Goal: Task Accomplishment & Management: Use online tool/utility

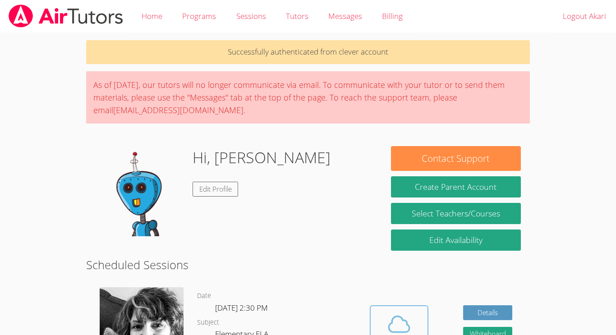
click at [389, 319] on icon at bounding box center [398, 323] width 25 height 25
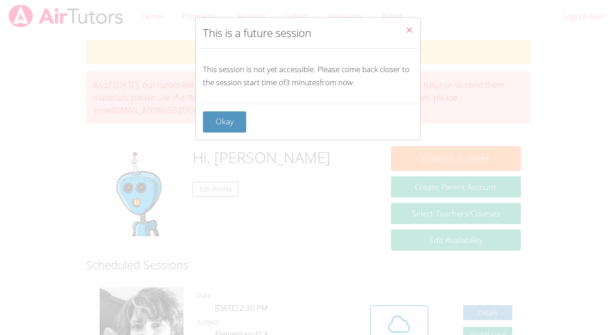
click at [412, 25] on button "Close" at bounding box center [409, 31] width 22 height 27
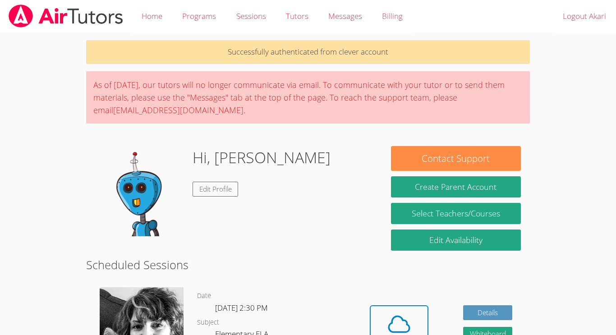
scroll to position [21, 0]
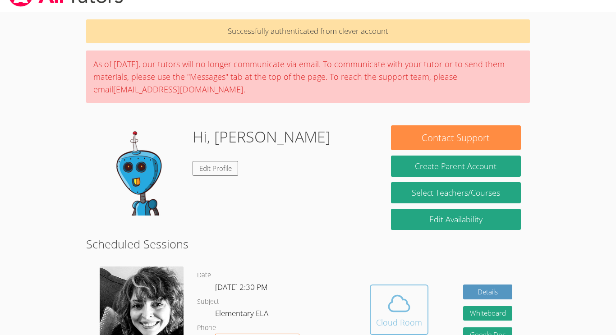
click at [403, 302] on icon at bounding box center [398, 303] width 25 height 25
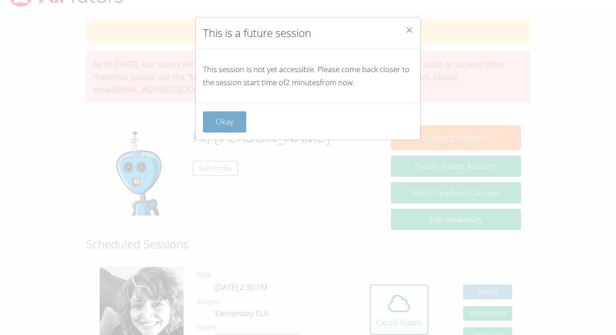
click at [226, 126] on button "Okay" at bounding box center [224, 121] width 43 height 21
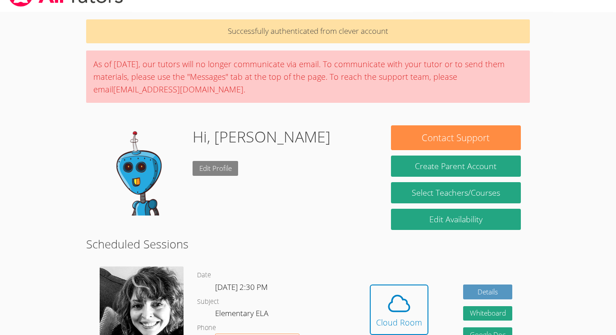
click at [216, 173] on link "Edit Profile" at bounding box center [215, 168] width 46 height 15
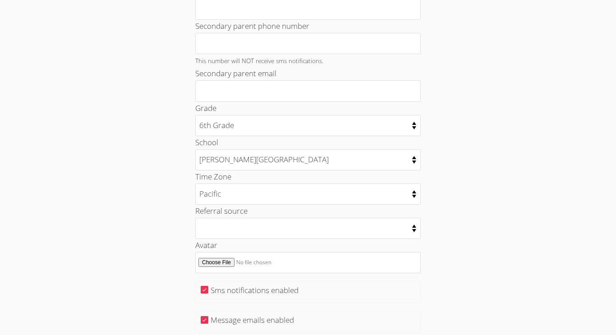
scroll to position [426, 0]
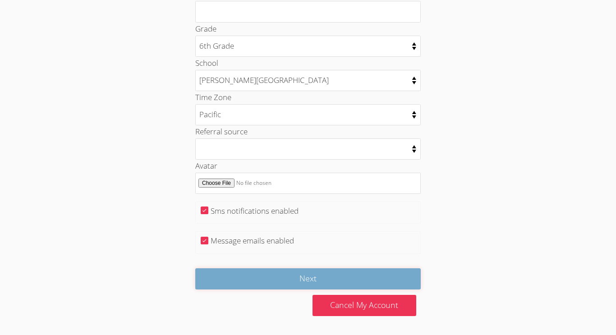
click at [354, 286] on input "Next" at bounding box center [307, 278] width 225 height 21
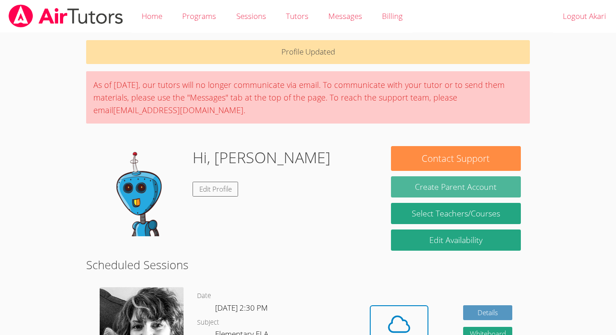
click at [502, 186] on button "Create Parent Account" at bounding box center [456, 186] width 130 height 21
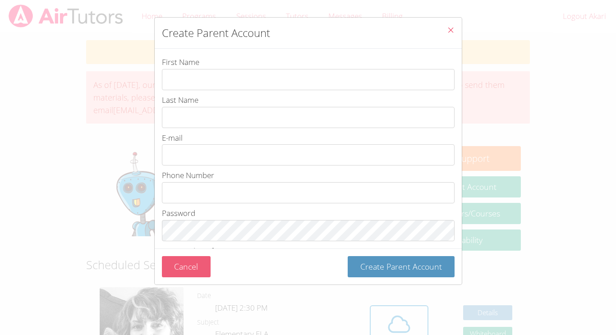
click at [183, 275] on button "Cancel" at bounding box center [186, 266] width 49 height 21
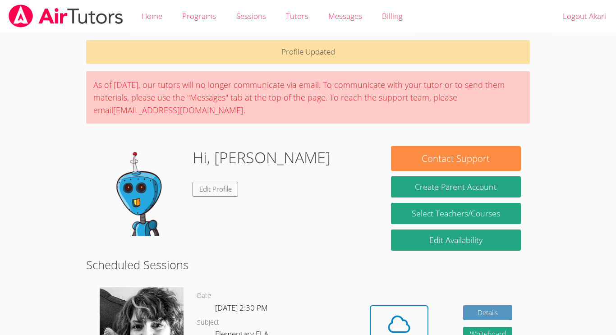
click at [166, 180] on img at bounding box center [140, 191] width 90 height 90
click at [124, 197] on img at bounding box center [140, 191] width 90 height 90
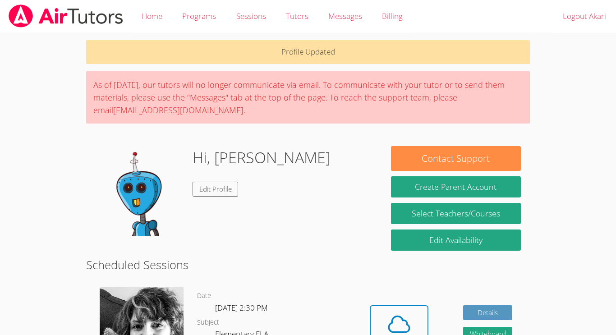
click at [360, 48] on p "Profile Updated" at bounding box center [308, 52] width 444 height 24
click at [210, 184] on link "Edit Profile" at bounding box center [215, 189] width 46 height 15
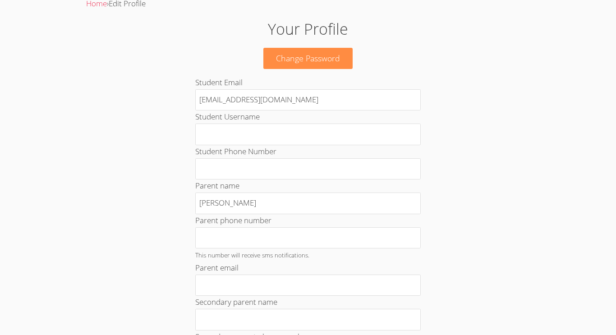
scroll to position [37, 0]
click at [340, 62] on link "Change Password" at bounding box center [307, 57] width 89 height 21
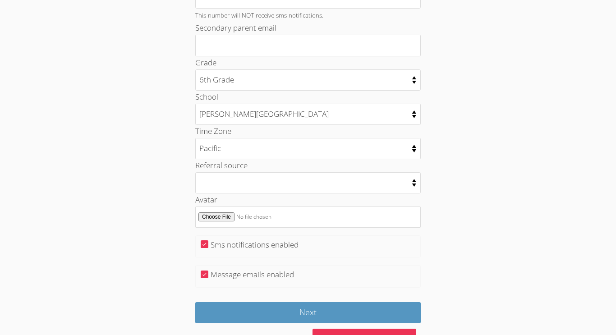
scroll to position [392, 0]
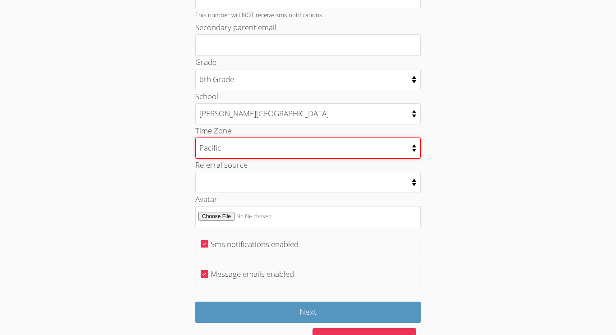
click at [356, 144] on select "Alaska Hawaii Pacific Arizona Mountain Central Eastern" at bounding box center [307, 147] width 225 height 21
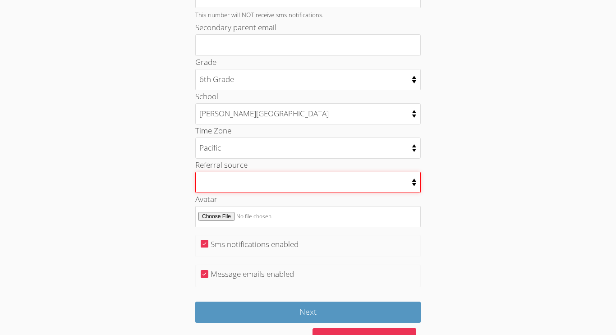
click at [392, 180] on select "College counselor Educational consultant Facebook Family referral Newspaper Sch…" at bounding box center [307, 182] width 225 height 21
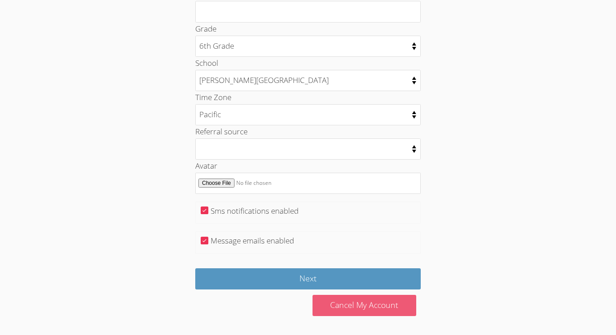
click at [386, 307] on link "Cancel My Account" at bounding box center [364, 305] width 104 height 21
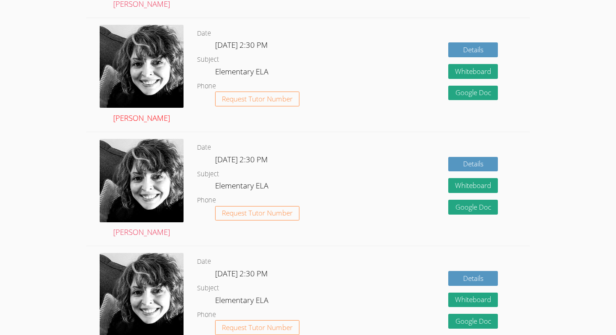
scroll to position [380, 0]
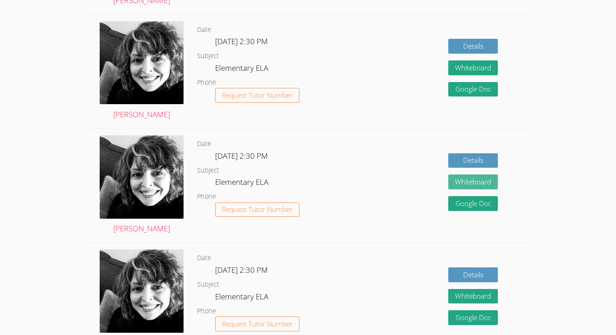
click at [489, 184] on button "Whiteboard" at bounding box center [473, 181] width 50 height 15
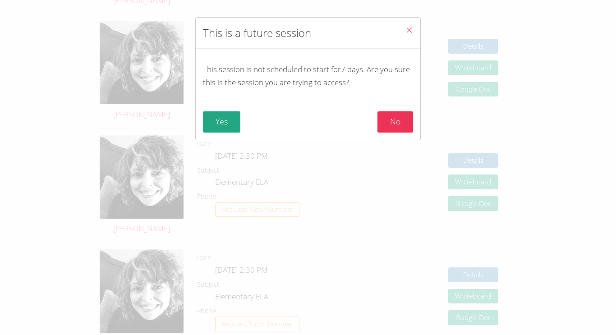
click at [413, 26] on button "Close" at bounding box center [409, 31] width 22 height 27
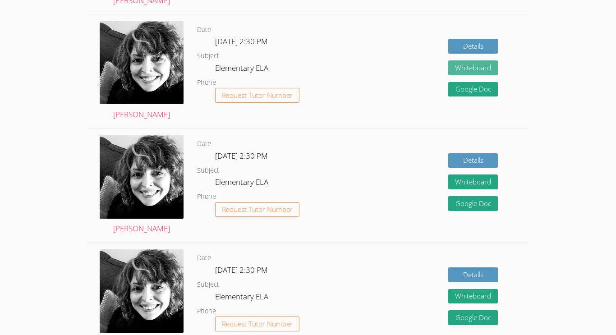
click at [488, 66] on button "Whiteboard" at bounding box center [473, 67] width 50 height 15
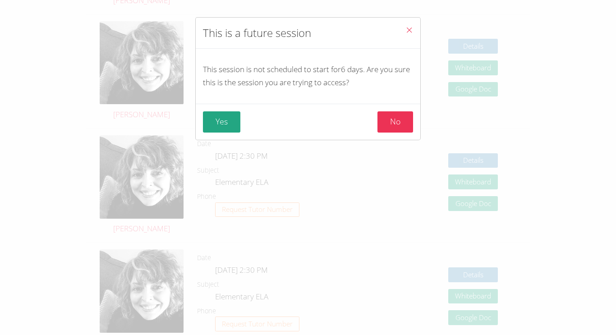
click at [403, 30] on button "Close" at bounding box center [409, 31] width 22 height 27
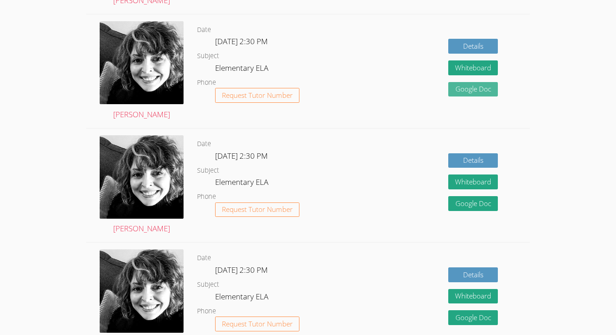
click at [466, 86] on link "Google Doc" at bounding box center [473, 89] width 50 height 15
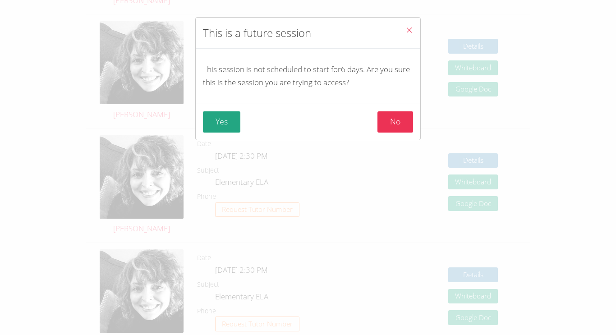
click at [409, 28] on icon "Close" at bounding box center [409, 30] width 8 height 8
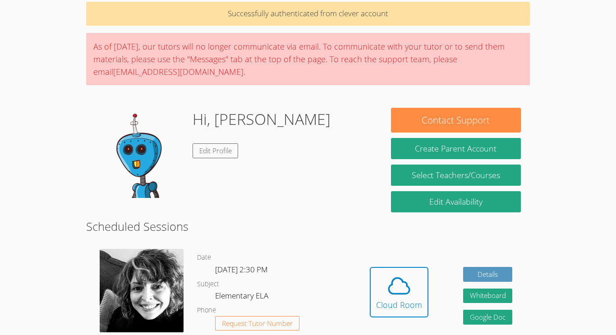
scroll to position [0, 0]
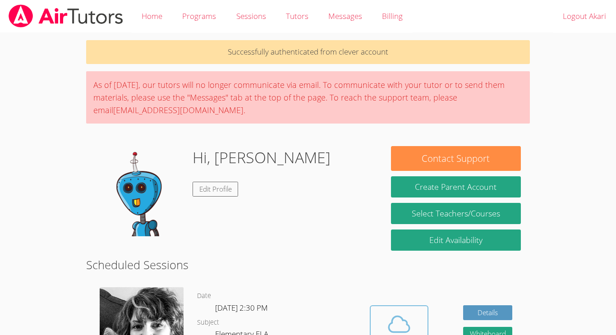
click at [406, 323] on icon at bounding box center [399, 324] width 21 height 16
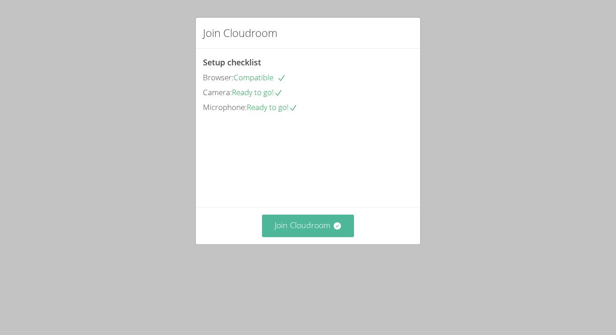
click at [319, 237] on button "Join Cloudroom" at bounding box center [308, 226] width 92 height 22
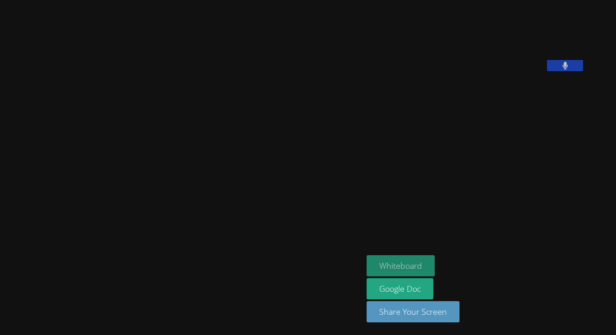
click at [435, 265] on button "Whiteboard" at bounding box center [400, 265] width 68 height 21
click at [249, 140] on video at bounding box center [181, 150] width 135 height 200
click at [583, 71] on button at bounding box center [565, 65] width 36 height 11
click at [570, 69] on icon at bounding box center [564, 66] width 9 height 8
click at [568, 69] on icon at bounding box center [565, 66] width 6 height 8
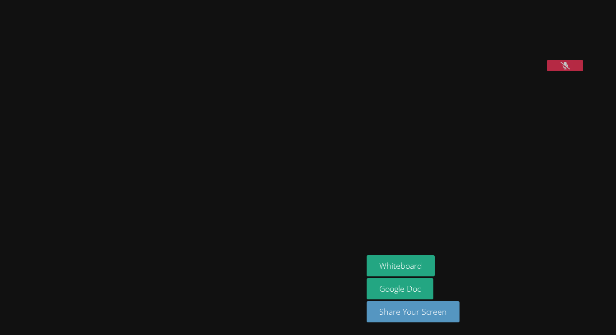
click at [570, 69] on icon at bounding box center [564, 66] width 9 height 8
click at [539, 233] on aside "Akari Dash Whiteboard Google Doc Share Your Screen" at bounding box center [475, 167] width 225 height 335
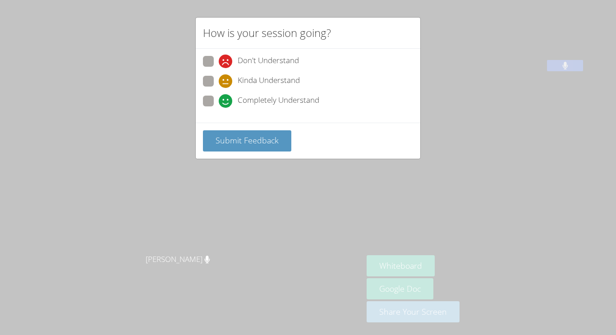
click at [249, 101] on span "Completely Understand" at bounding box center [279, 101] width 82 height 14
click at [226, 101] on input "Completely Understand" at bounding box center [223, 100] width 8 height 8
radio input "true"
click at [247, 137] on span "Submit Feedback" at bounding box center [246, 140] width 63 height 11
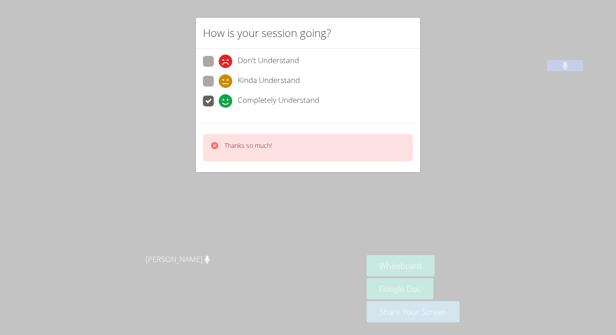
click at [398, 276] on button "Whiteboard" at bounding box center [400, 265] width 68 height 21
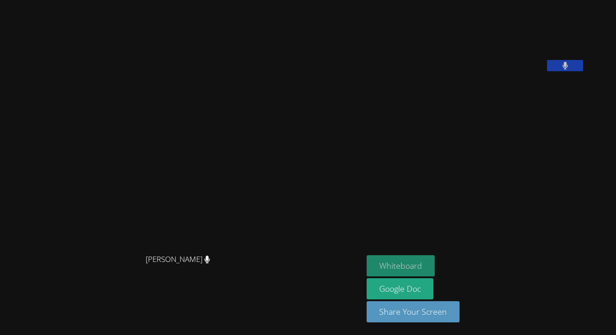
scroll to position [45, 0]
